Goal: Task Accomplishment & Management: Use online tool/utility

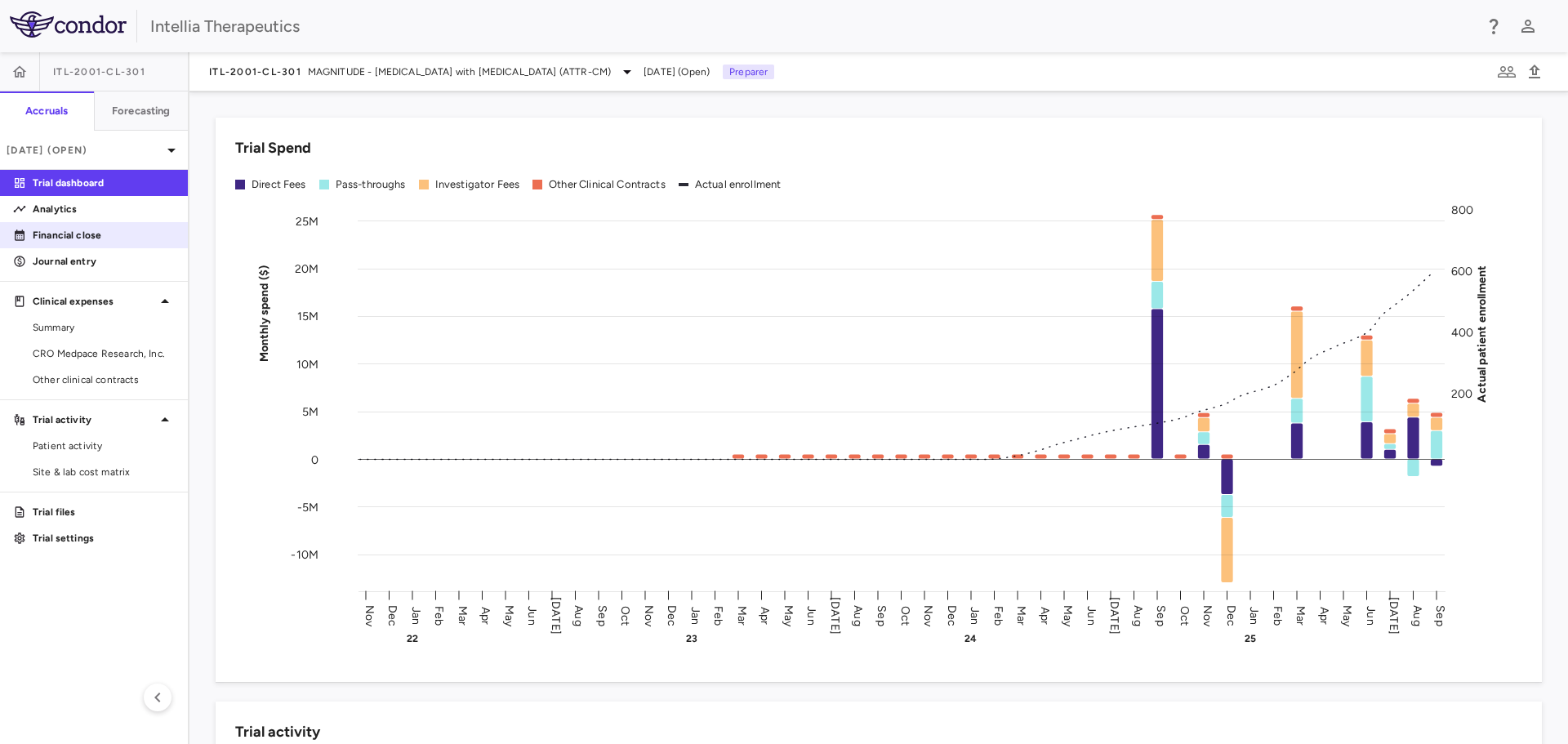
click at [111, 232] on p "Financial close" at bounding box center [104, 235] width 142 height 15
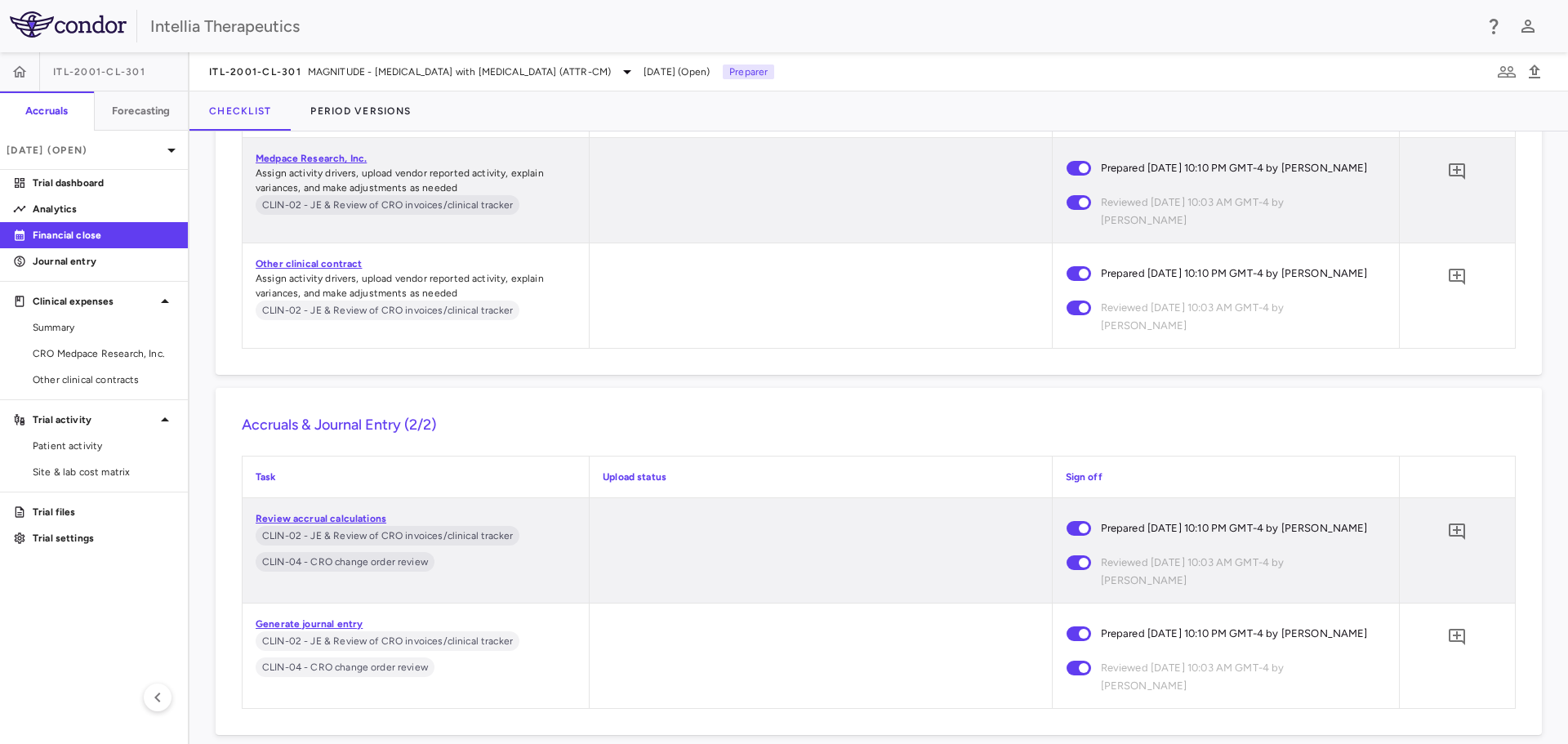
scroll to position [10343, 0]
